Goal: Task Accomplishment & Management: Manage account settings

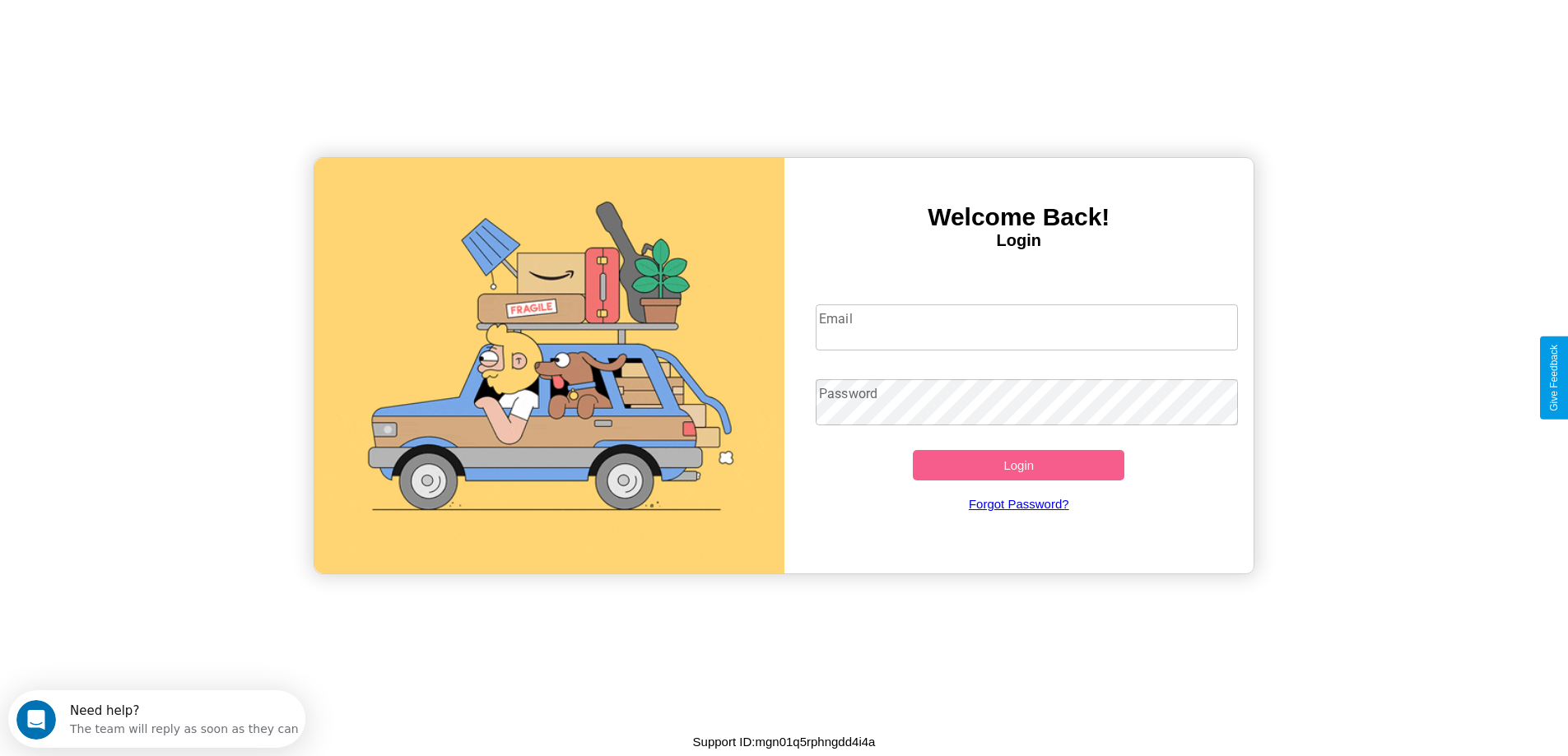
click at [1026, 327] on input "Email" at bounding box center [1026, 327] width 422 height 46
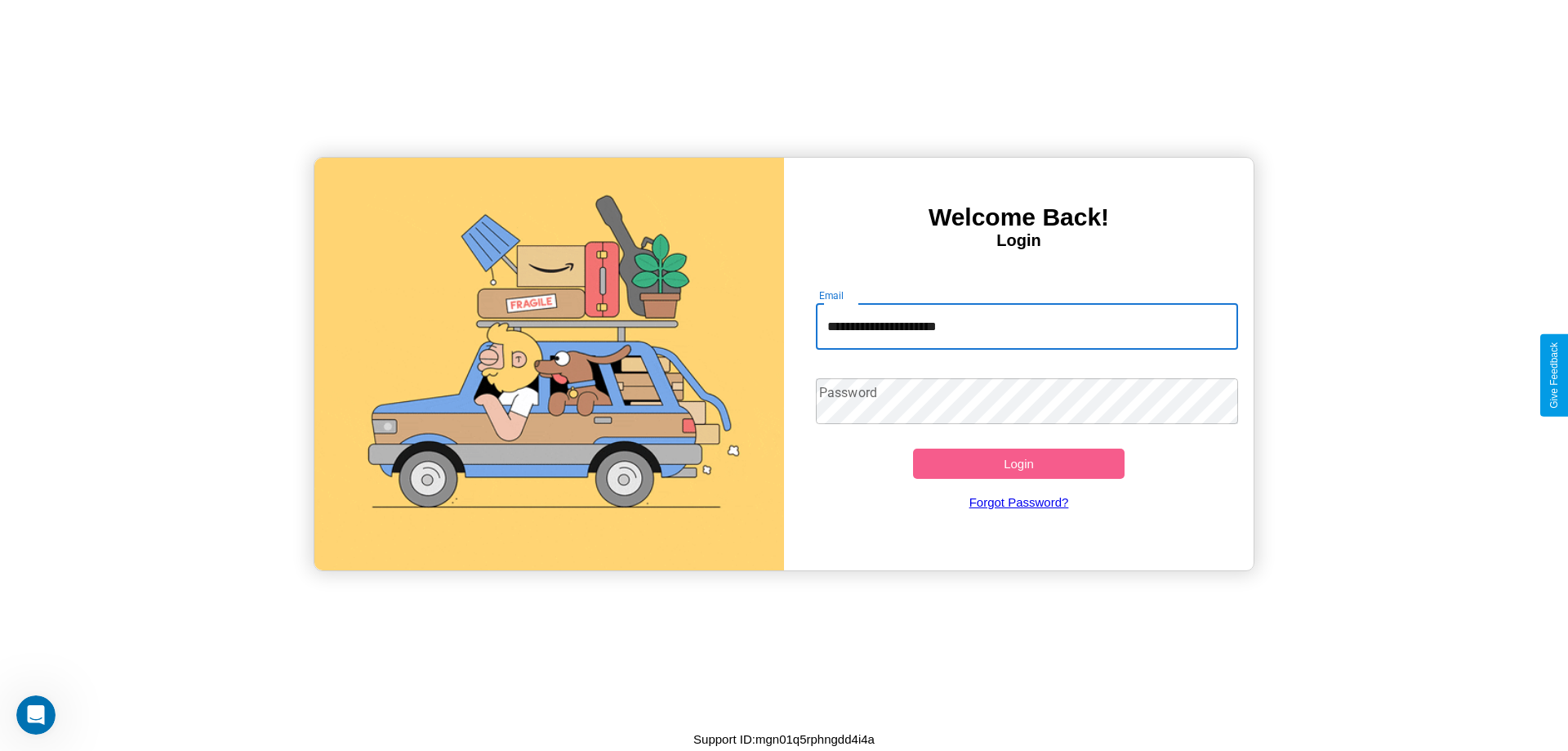
type input "**********"
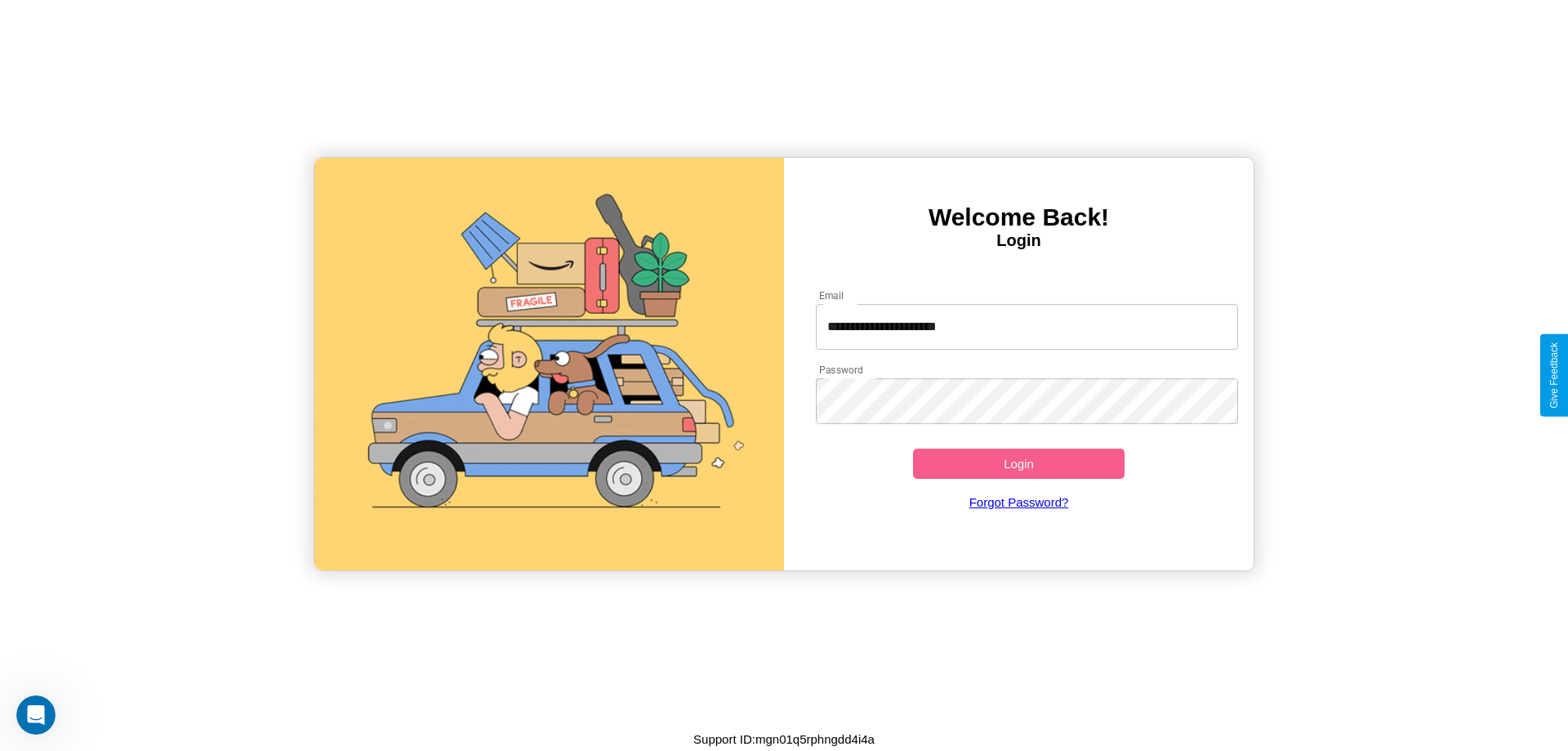
click at [1019, 463] on button "Login" at bounding box center [1019, 463] width 212 height 30
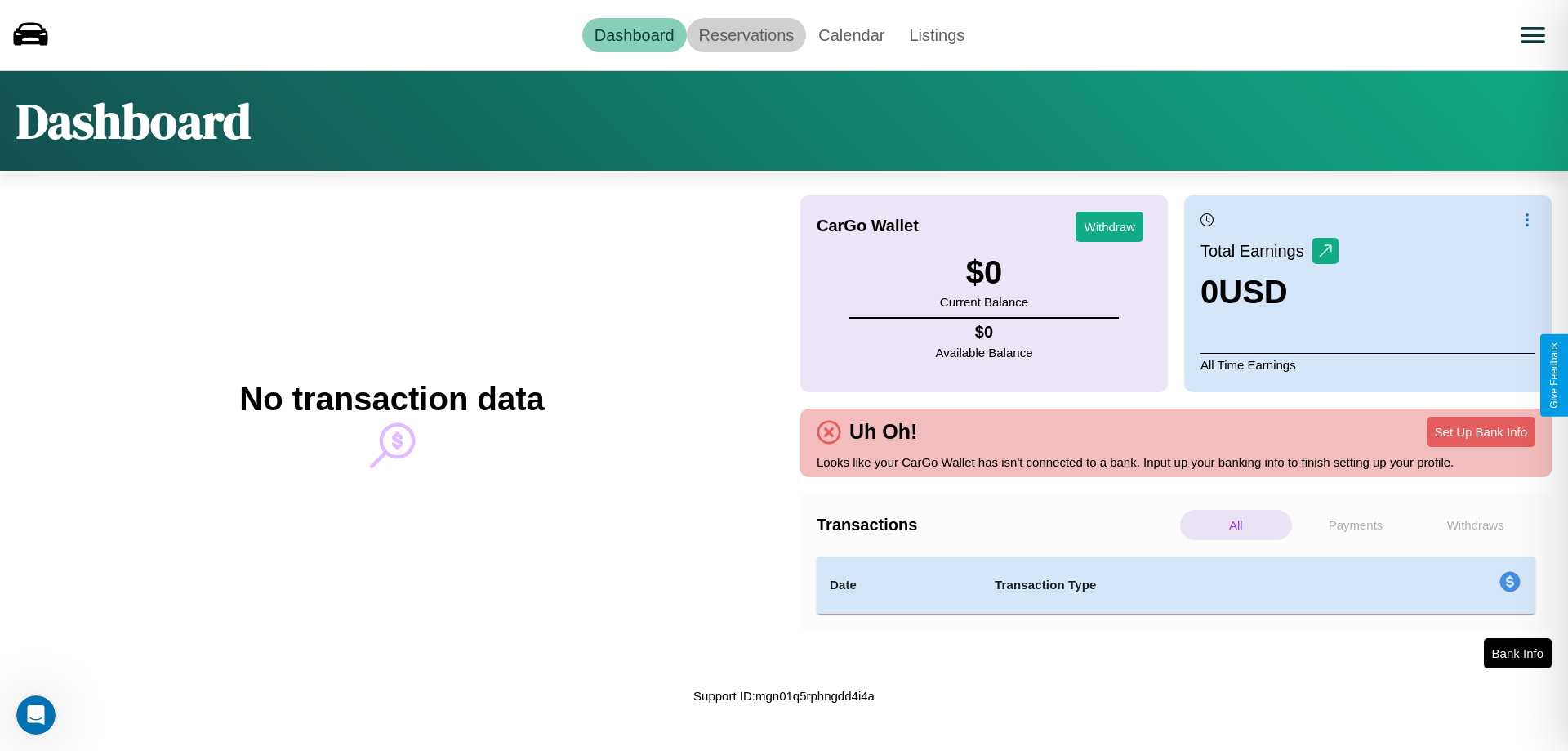
click at [746, 34] on link "Reservations" at bounding box center [747, 34] width 120 height 34
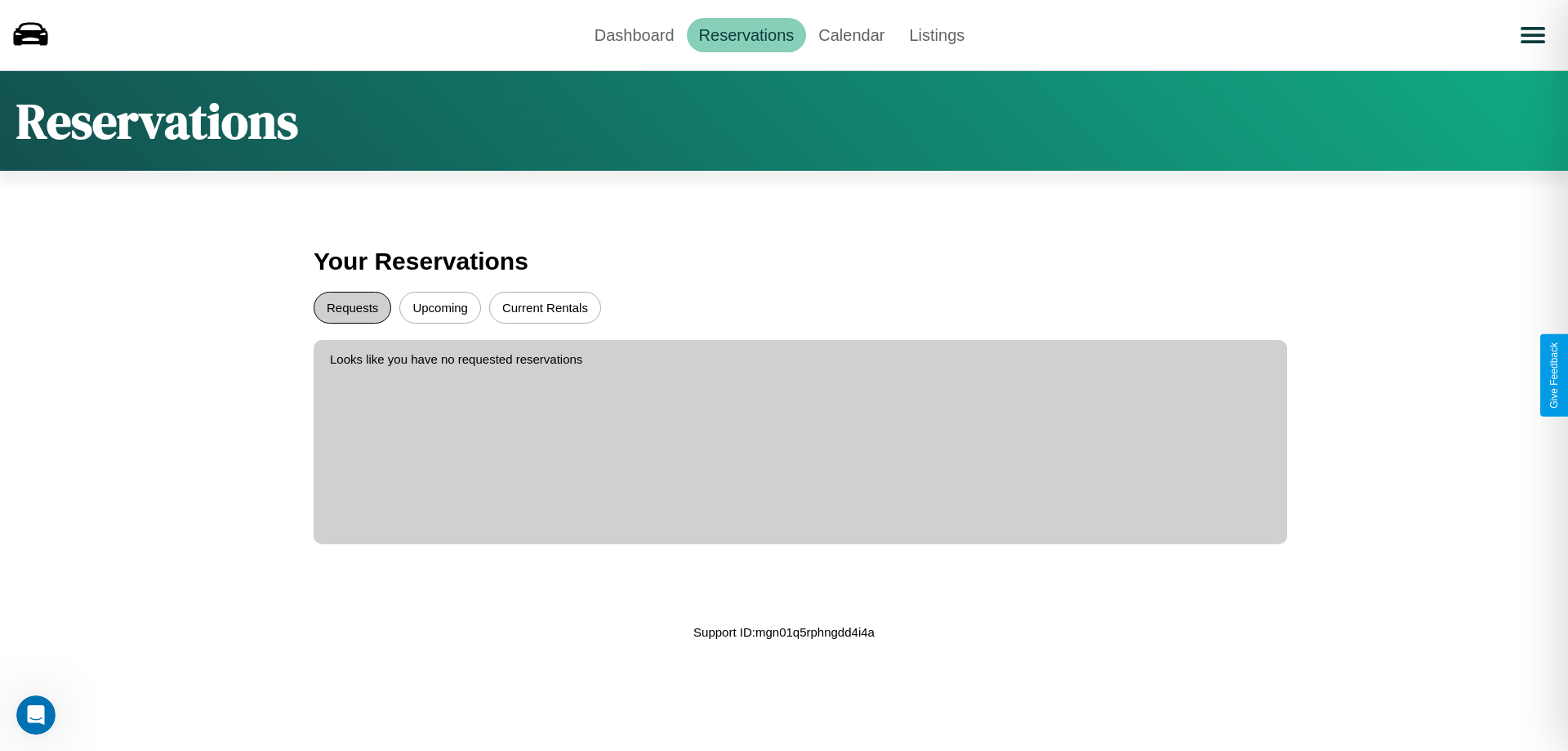
click at [352, 307] on button "Requests" at bounding box center [352, 307] width 78 height 31
click at [441, 307] on button "Upcoming" at bounding box center [440, 307] width 81 height 31
